Goal: Find specific page/section: Find specific page/section

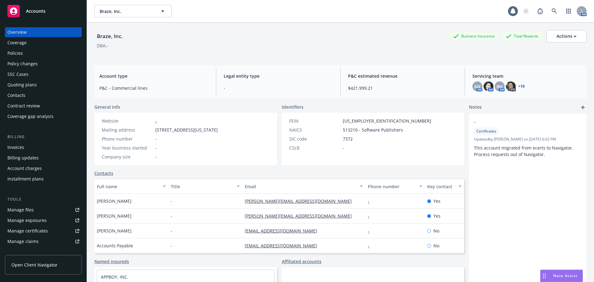
click at [20, 53] on div "Policies" at bounding box center [14, 53] width 15 height 10
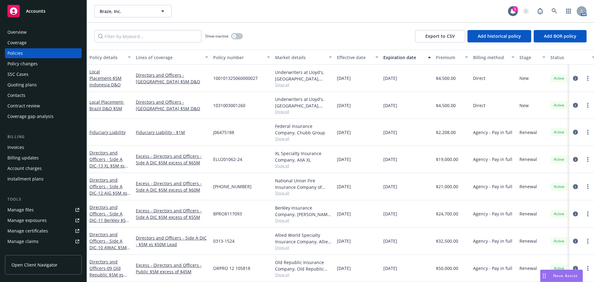
drag, startPoint x: 19, startPoint y: 145, endPoint x: 24, endPoint y: 146, distance: 5.0
click at [19, 146] on div "Invoices" at bounding box center [15, 147] width 17 height 10
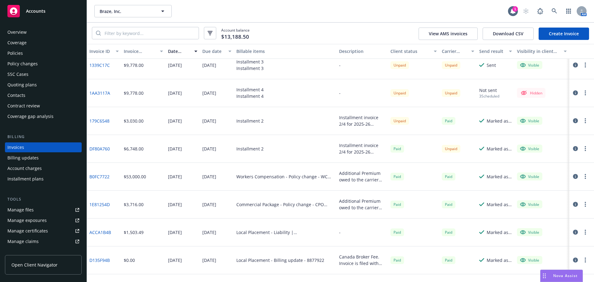
scroll to position [93, 0]
